Goal: Transaction & Acquisition: Purchase product/service

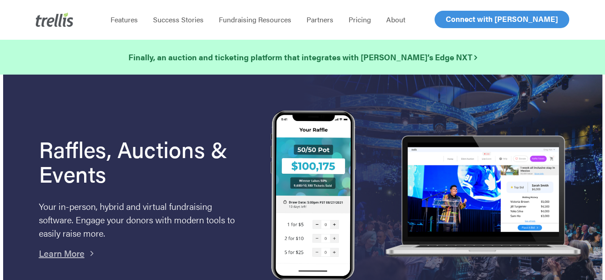
click at [449, 20] on span "Log In" at bounding box center [455, 19] width 21 height 11
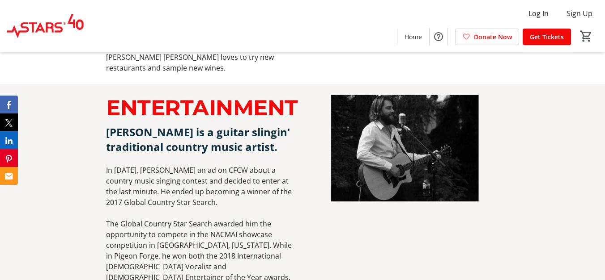
scroll to position [1106, 0]
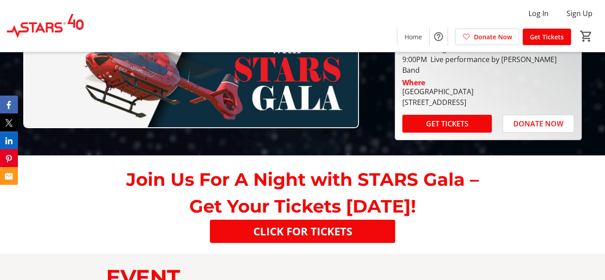
scroll to position [128, 0]
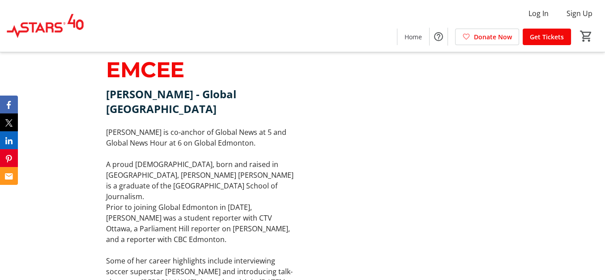
scroll to position [583, 0]
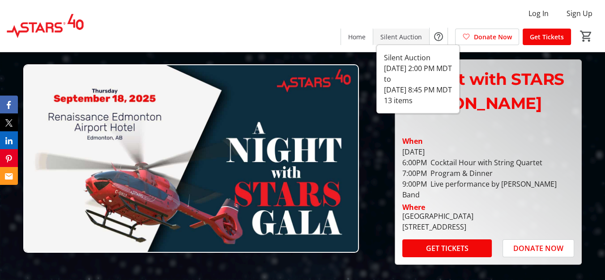
click at [407, 36] on span "Silent Auction" at bounding box center [401, 36] width 42 height 9
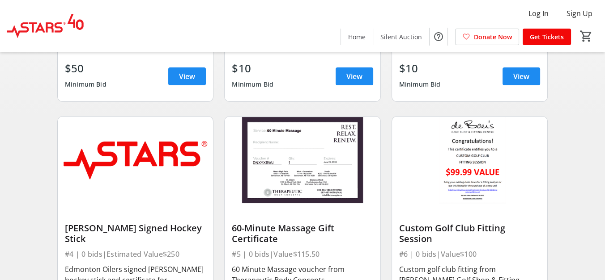
click at [185, 204] on div at bounding box center [135, 210] width 141 height 13
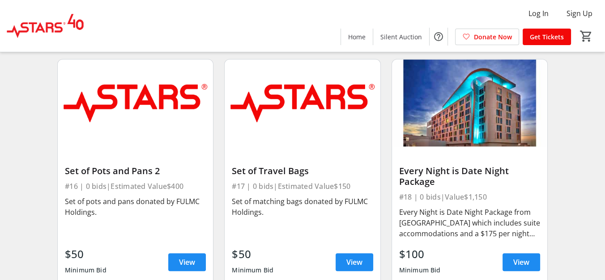
scroll to position [1219, 0]
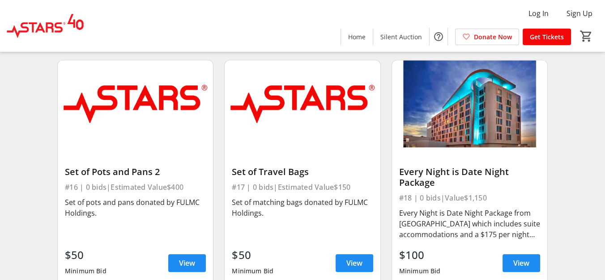
click at [476, 99] on img at bounding box center [469, 103] width 155 height 87
click at [513, 258] on span "View" at bounding box center [521, 263] width 16 height 11
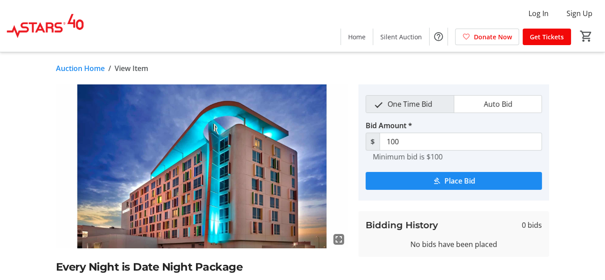
scroll to position [75, 0]
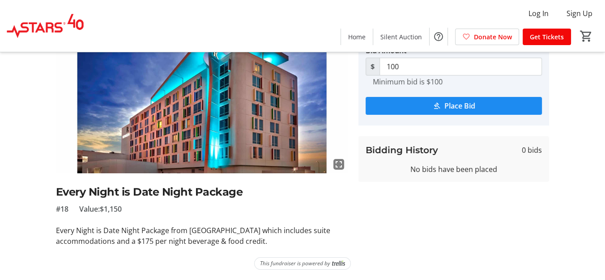
drag, startPoint x: 324, startPoint y: 243, endPoint x: 34, endPoint y: 226, distance: 291.2
click at [34, 226] on div "fullscreen Every Night is Date Night Package #18 Value: $1,150 Every Night is D…" at bounding box center [302, 127] width 605 height 237
drag, startPoint x: 34, startPoint y: 226, endPoint x: 145, endPoint y: 227, distance: 111.8
click at [145, 227] on p "Every Night is Date Night Package from [GEOGRAPHIC_DATA] which includes suite a…" at bounding box center [202, 235] width 292 height 21
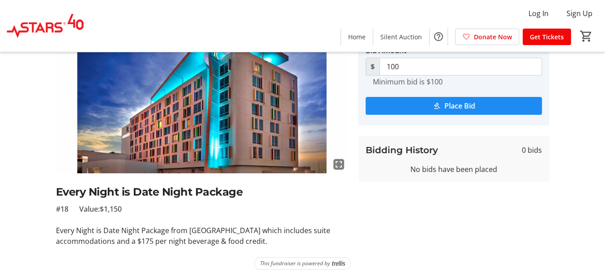
click at [177, 250] on div "Auction Home / View Item fullscreen Every Night is Date Night Package #18 Value…" at bounding box center [302, 129] width 605 height 304
drag, startPoint x: 90, startPoint y: 237, endPoint x: 311, endPoint y: 243, distance: 220.6
click at [311, 243] on p "Every Night is Date Night Package from [GEOGRAPHIC_DATA] which includes suite a…" at bounding box center [202, 235] width 292 height 21
drag, startPoint x: 311, startPoint y: 243, endPoint x: 274, endPoint y: 243, distance: 36.7
click at [274, 243] on p "Every Night is Date Night Package from [GEOGRAPHIC_DATA] which includes suite a…" at bounding box center [202, 235] width 292 height 21
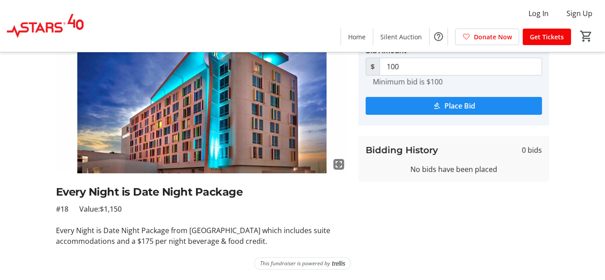
click at [248, 255] on div "Auction Home / View Item fullscreen Every Night is Date Night Package #18 Value…" at bounding box center [302, 129] width 605 height 304
drag, startPoint x: 319, startPoint y: 242, endPoint x: 50, endPoint y: 225, distance: 269.8
click at [51, 225] on tr-auction-item-ui "fullscreen Every Night is Date Night Package #18 Value: $1,150 Every Night is D…" at bounding box center [202, 127] width 302 height 237
drag, startPoint x: 135, startPoint y: 212, endPoint x: 81, endPoint y: 208, distance: 53.4
click at [81, 208] on div "#18 Value: $1,150" at bounding box center [202, 209] width 292 height 11
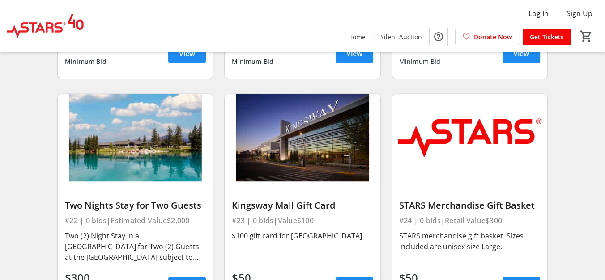
scroll to position [1696, 0]
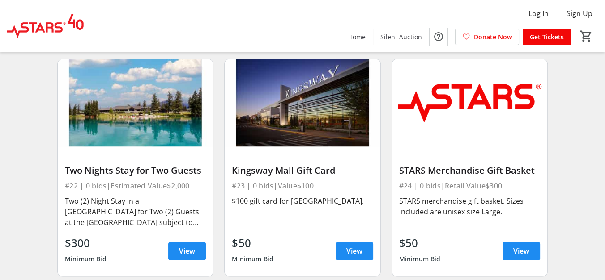
drag, startPoint x: 189, startPoint y: 163, endPoint x: 220, endPoint y: 167, distance: 31.6
drag, startPoint x: 575, startPoint y: 147, endPoint x: 40, endPoint y: 128, distance: 535.2
